Goal: Transaction & Acquisition: Purchase product/service

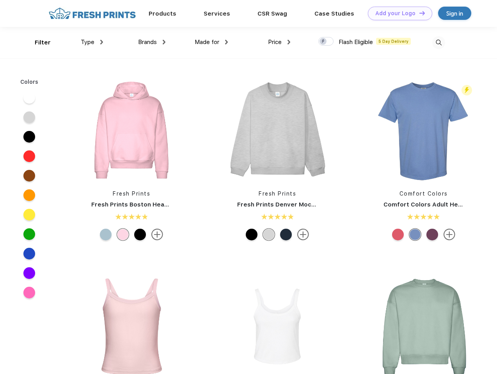
click at [397, 13] on link "Add your Logo Design Tool" at bounding box center [400, 14] width 64 height 14
click at [37, 43] on div "Filter" at bounding box center [43, 42] width 16 height 9
click at [92, 42] on span "Type" at bounding box center [88, 42] width 14 height 7
click at [152, 42] on span "Brands" at bounding box center [147, 42] width 19 height 7
click at [211, 42] on span "Made for" at bounding box center [207, 42] width 25 height 7
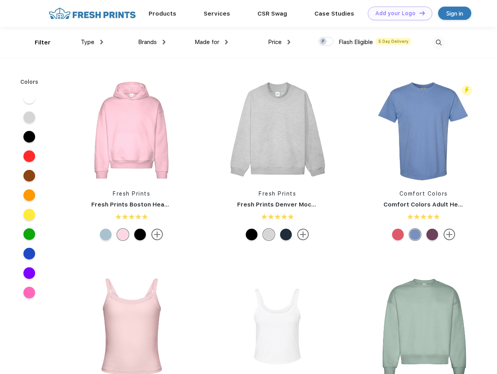
click at [279, 42] on span "Price" at bounding box center [275, 42] width 14 height 7
click at [326, 42] on div at bounding box center [325, 41] width 15 height 9
click at [323, 42] on input "checkbox" at bounding box center [320, 39] width 5 height 5
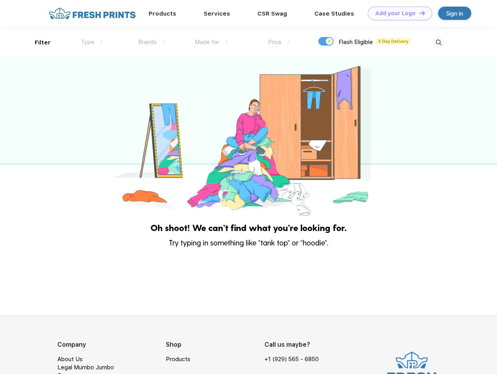
click at [438, 43] on img at bounding box center [438, 42] width 13 height 13
click at [29, 98] on div at bounding box center [248, 138] width 497 height 159
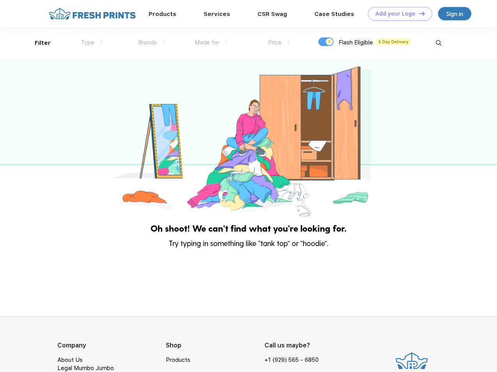
click at [29, 117] on div at bounding box center [248, 138] width 497 height 159
